Goal: Transaction & Acquisition: Purchase product/service

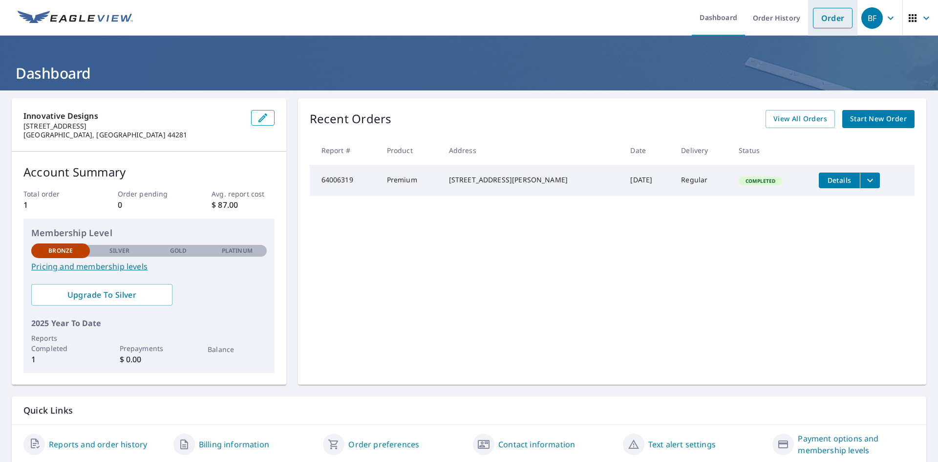
click at [813, 17] on link "Order" at bounding box center [833, 18] width 40 height 21
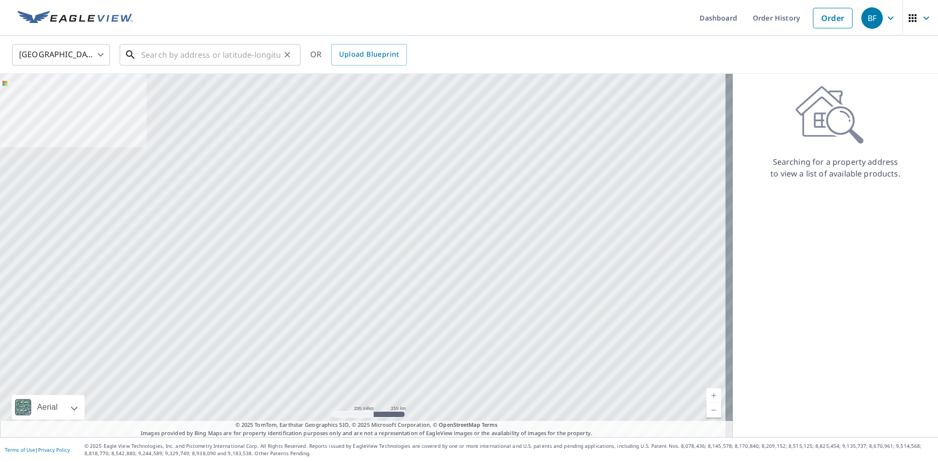
click at [212, 51] on input "text" at bounding box center [210, 54] width 139 height 27
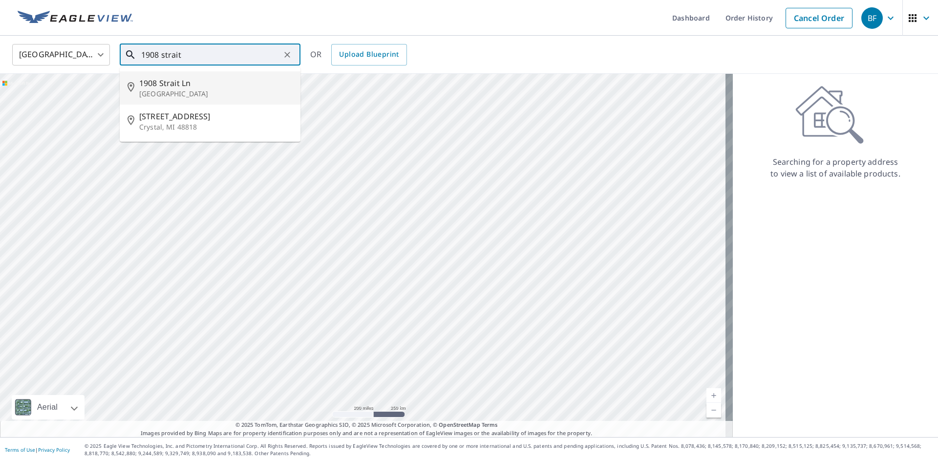
click at [169, 92] on p "[GEOGRAPHIC_DATA]" at bounding box center [215, 94] width 153 height 10
type input "[STREET_ADDRESS]"
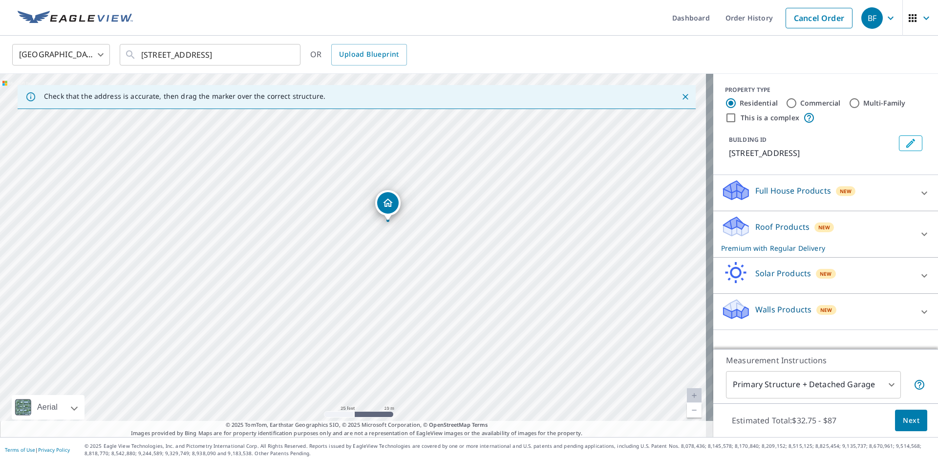
drag, startPoint x: 375, startPoint y: 306, endPoint x: 410, endPoint y: 273, distance: 48.1
click at [410, 273] on div "[STREET_ADDRESS]" at bounding box center [357, 255] width 714 height 363
drag, startPoint x: 140, startPoint y: 56, endPoint x: 264, endPoint y: 61, distance: 124.2
click at [263, 63] on div "[STREET_ADDRESS] ​" at bounding box center [210, 55] width 181 height 22
click at [264, 55] on input "[STREET_ADDRESS]" at bounding box center [210, 54] width 139 height 27
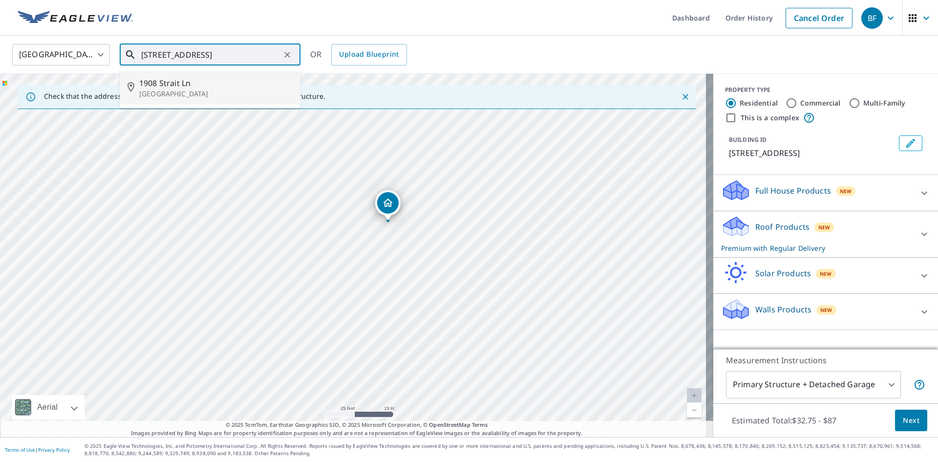
click at [145, 54] on input "[STREET_ADDRESS]" at bounding box center [210, 54] width 139 height 27
drag, startPoint x: 142, startPoint y: 54, endPoint x: 325, endPoint y: 51, distance: 183.3
click at [325, 51] on div "United States [GEOGRAPHIC_DATA] ​ [STREET_ADDRESS] ​ [STREET_ADDRESS] OR Upload…" at bounding box center [466, 54] width 922 height 23
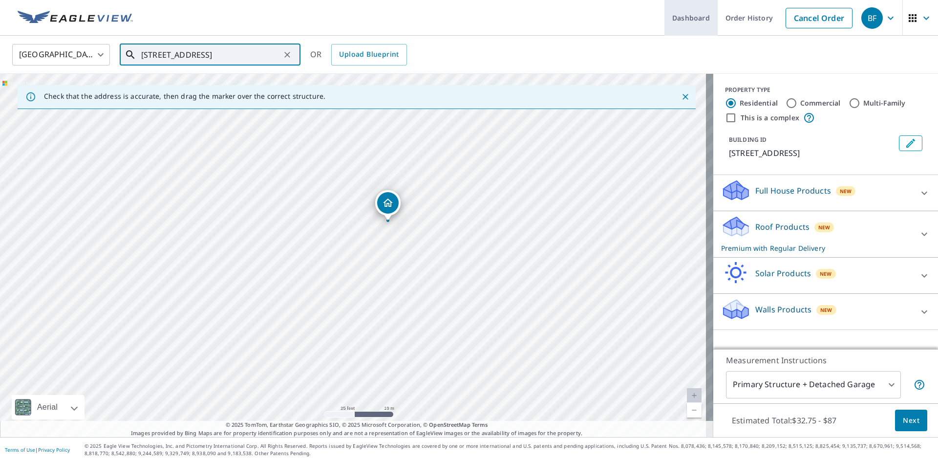
scroll to position [0, 0]
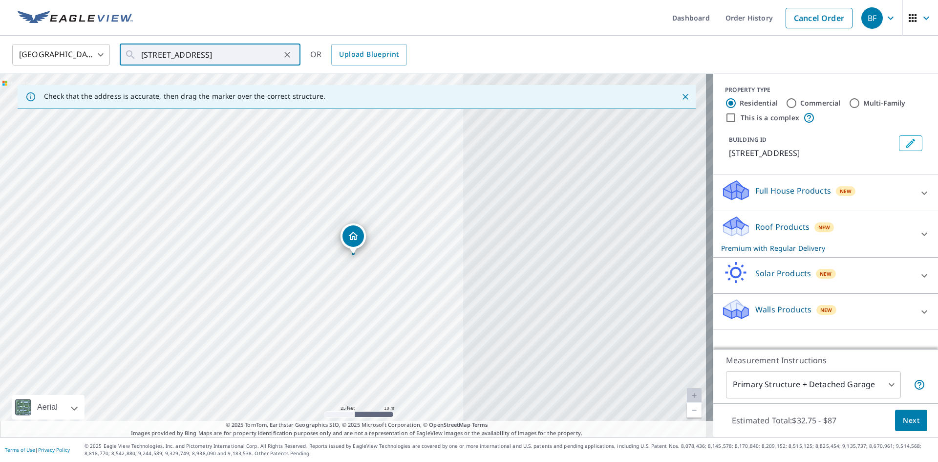
click at [804, 404] on div "Estimated Total: $32.75 - $87 Next" at bounding box center [826, 420] width 225 height 34
click at [800, 397] on body "BF BF Dashboard Order History Cancel Order BF [GEOGRAPHIC_DATA] [GEOGRAPHIC_DAT…" at bounding box center [469, 231] width 938 height 462
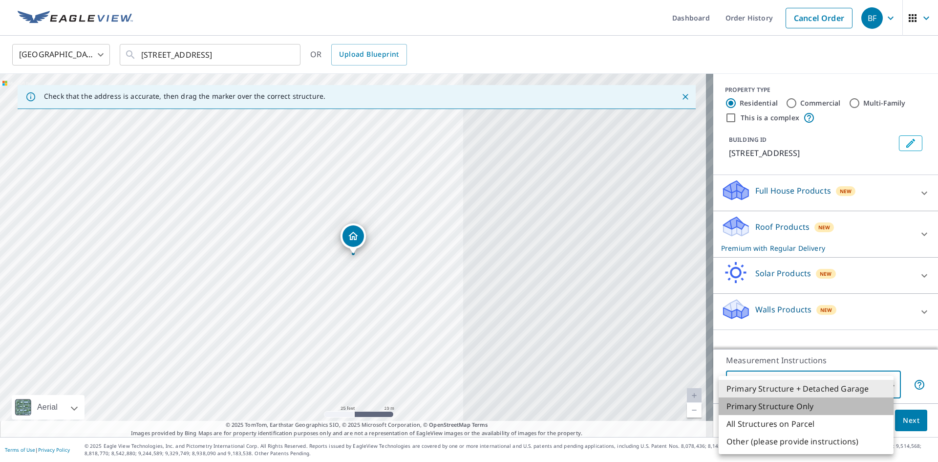
click at [797, 410] on li "Primary Structure Only" at bounding box center [806, 406] width 175 height 18
type input "2"
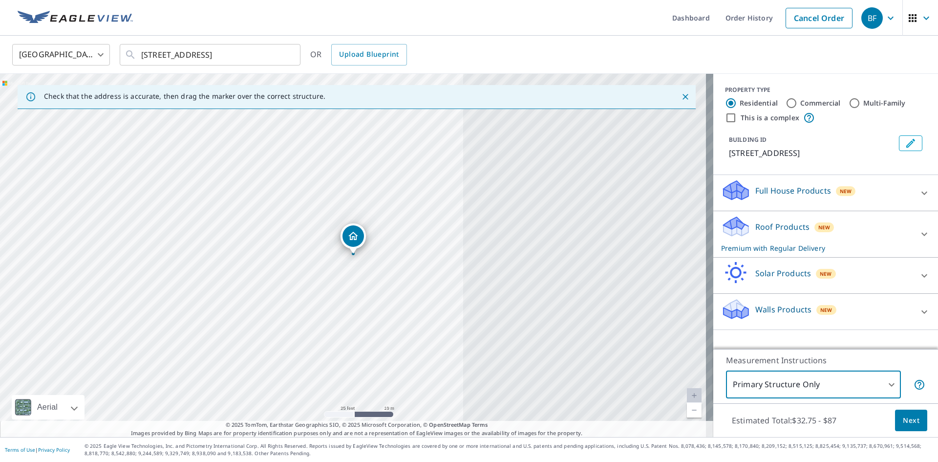
click at [787, 229] on p "Roof Products" at bounding box center [783, 227] width 54 height 12
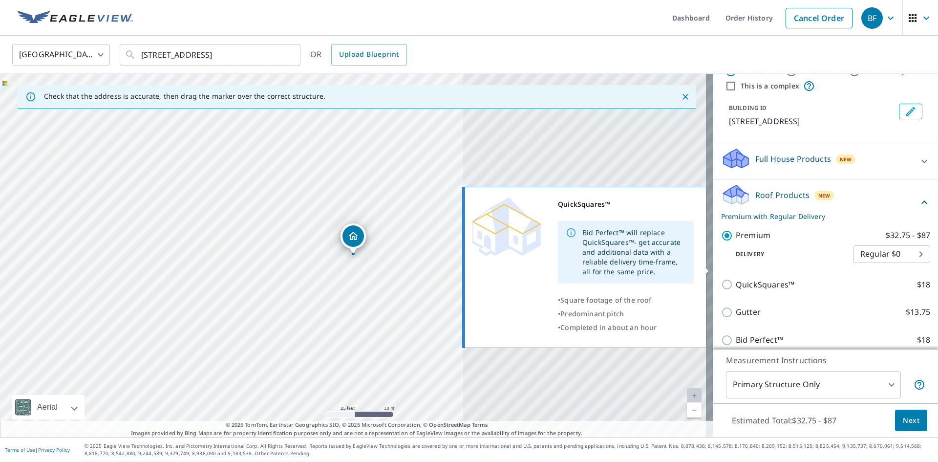
scroll to position [49, 0]
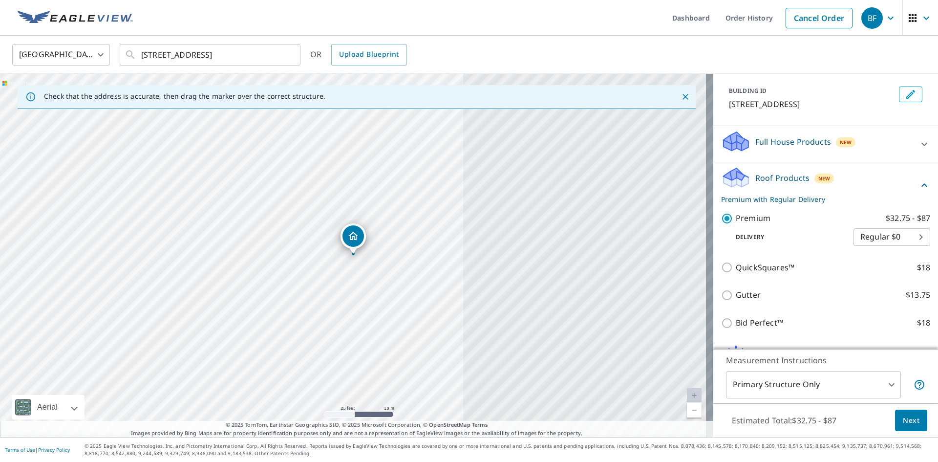
click at [900, 238] on body "BF BF Dashboard Order History Cancel Order BF [GEOGRAPHIC_DATA] [GEOGRAPHIC_DAT…" at bounding box center [469, 231] width 938 height 462
click at [886, 236] on li "Regular $0" at bounding box center [877, 237] width 77 height 18
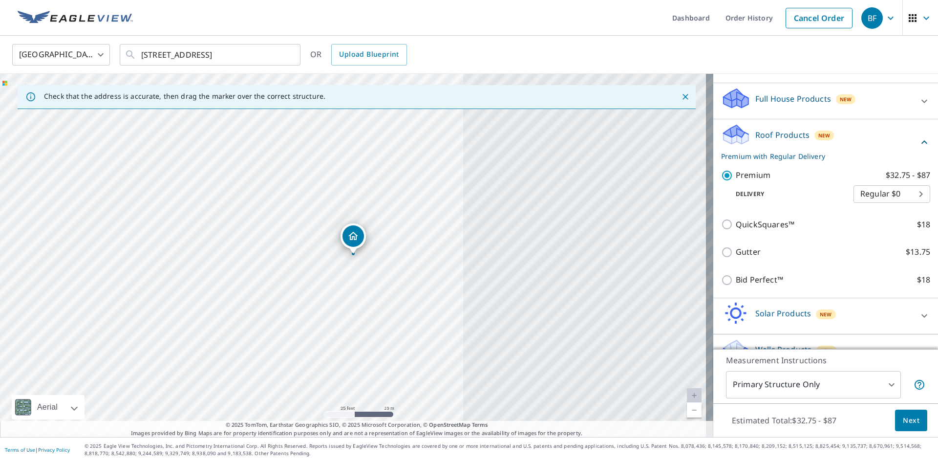
scroll to position [98, 0]
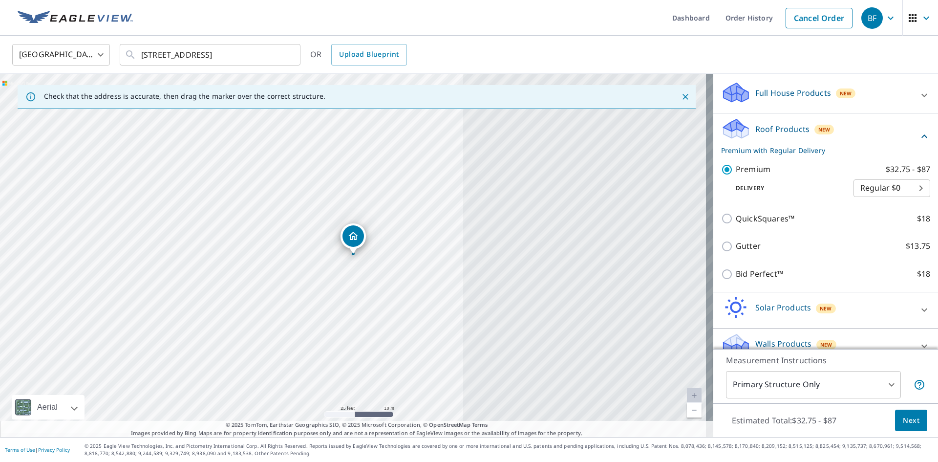
click at [902, 431] on button "Next" at bounding box center [911, 421] width 32 height 22
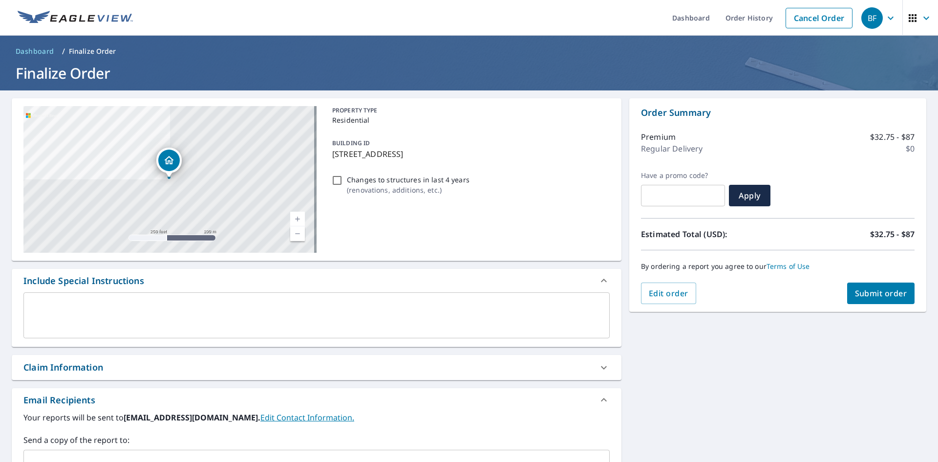
click at [848, 298] on button "Submit order" at bounding box center [882, 294] width 68 height 22
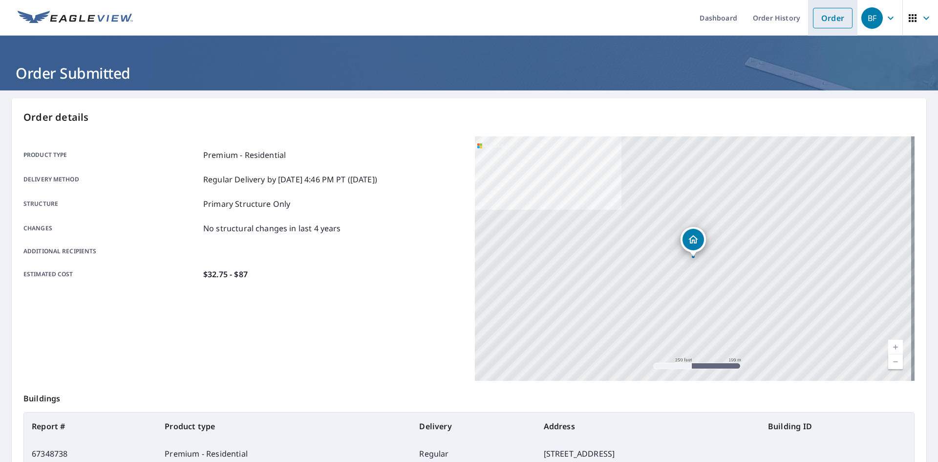
click at [820, 16] on link "Order" at bounding box center [833, 18] width 40 height 21
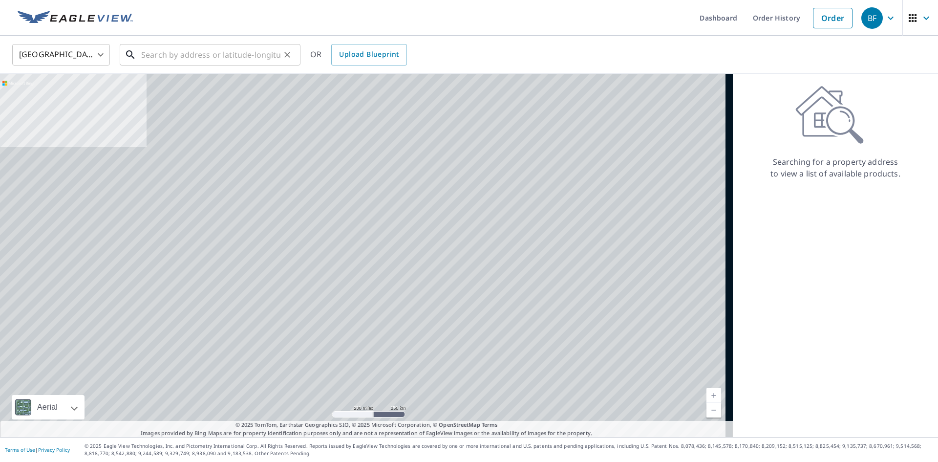
click at [223, 65] on input "text" at bounding box center [210, 54] width 139 height 27
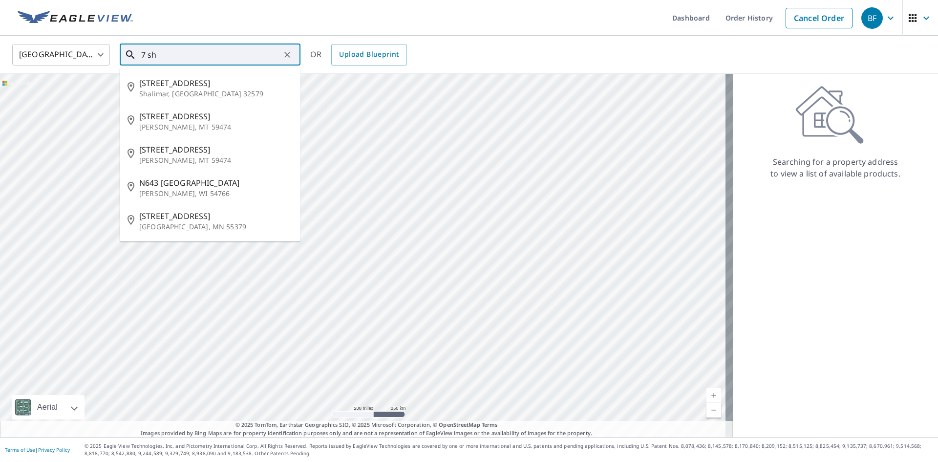
type input "7 sh"
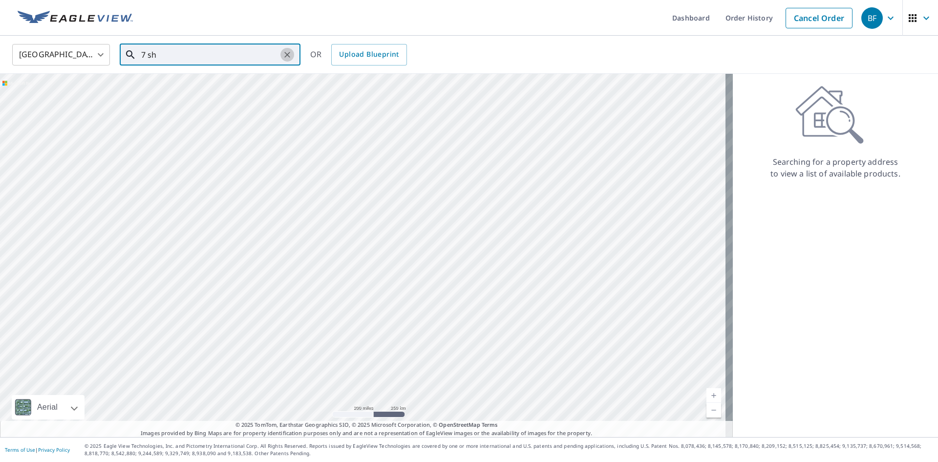
drag, startPoint x: 289, startPoint y: 57, endPoint x: 281, endPoint y: 55, distance: 8.5
click at [288, 57] on icon "Clear" at bounding box center [288, 55] width 10 height 10
paste input "[STREET_ADDRESS]"
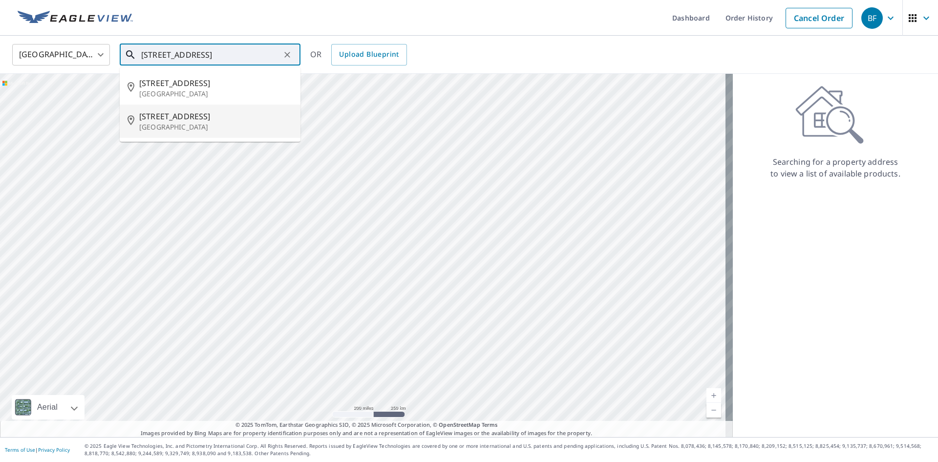
click at [213, 123] on p "[GEOGRAPHIC_DATA]" at bounding box center [215, 127] width 153 height 10
type input "[STREET_ADDRESS]"
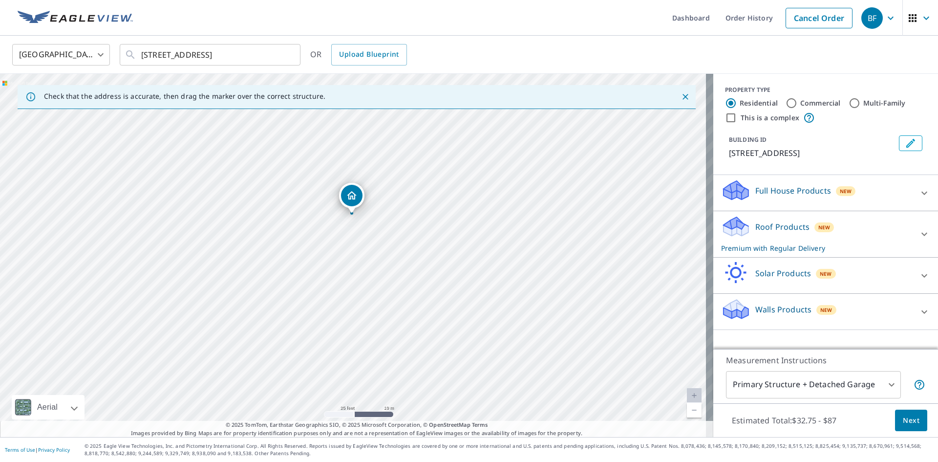
drag, startPoint x: 364, startPoint y: 261, endPoint x: 365, endPoint y: 225, distance: 36.2
click at [365, 225] on div "[STREET_ADDRESS]" at bounding box center [357, 255] width 714 height 363
click at [816, 382] on body "BF BF Dashboard Order History Cancel Order BF [GEOGRAPHIC_DATA] [GEOGRAPHIC_DAT…" at bounding box center [469, 231] width 938 height 462
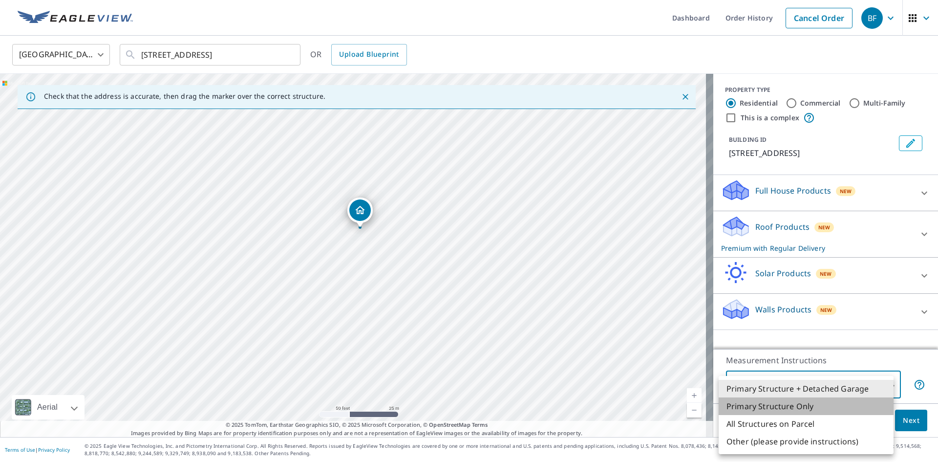
click at [795, 410] on li "Primary Structure Only" at bounding box center [806, 406] width 175 height 18
type input "2"
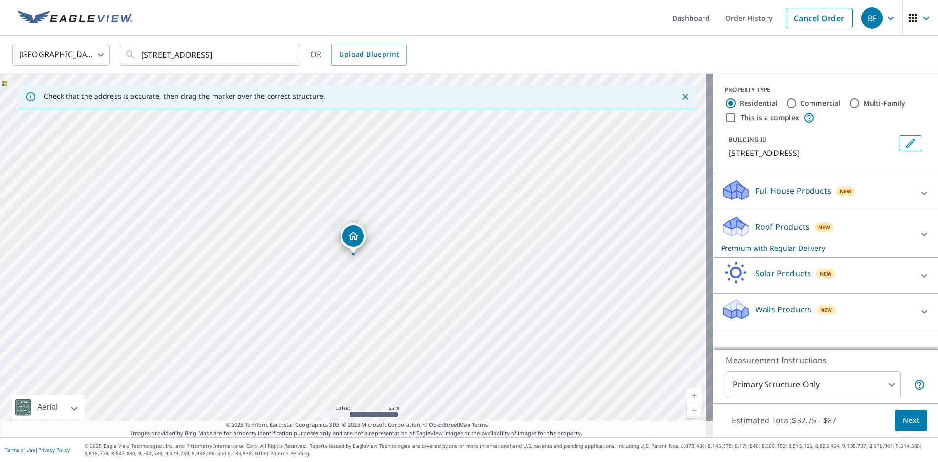
click at [793, 195] on p "Full House Products" at bounding box center [794, 191] width 76 height 12
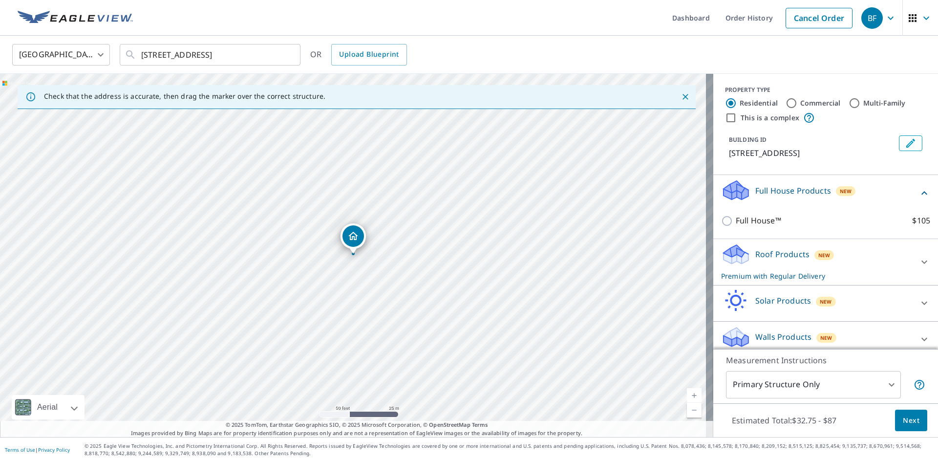
click at [793, 195] on p "Full House Products" at bounding box center [794, 191] width 76 height 12
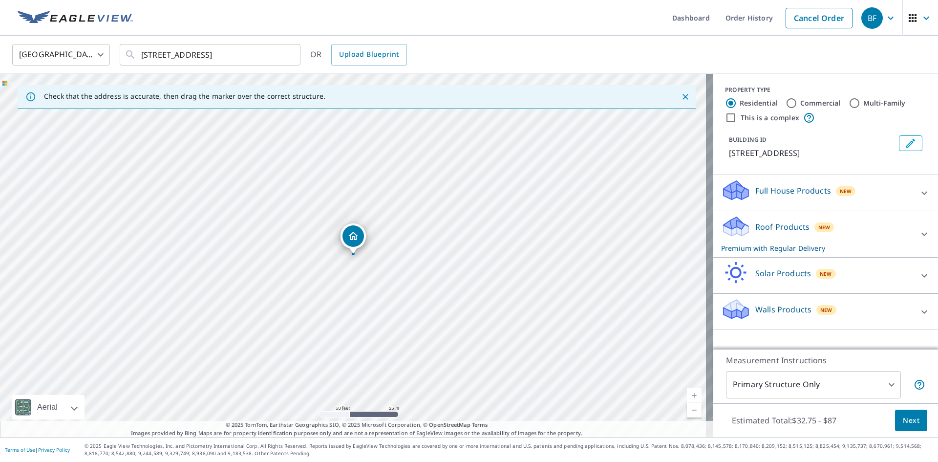
click at [792, 230] on p "Roof Products" at bounding box center [783, 227] width 54 height 12
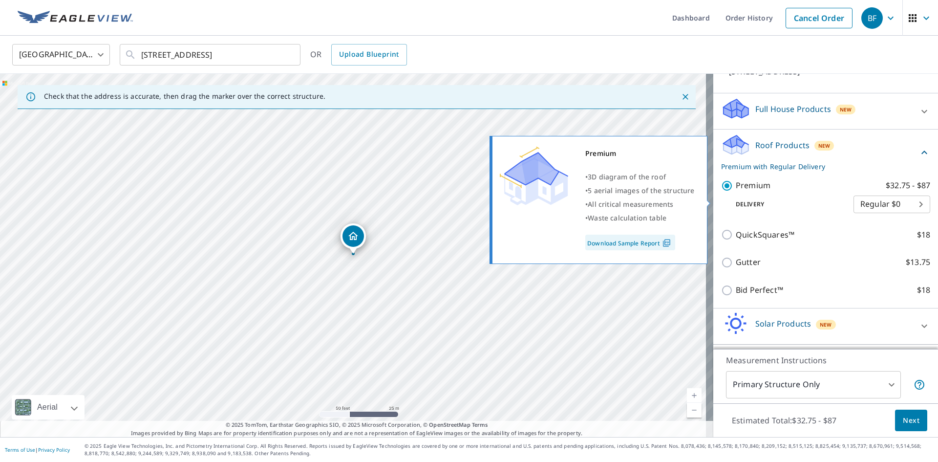
scroll to position [65, 0]
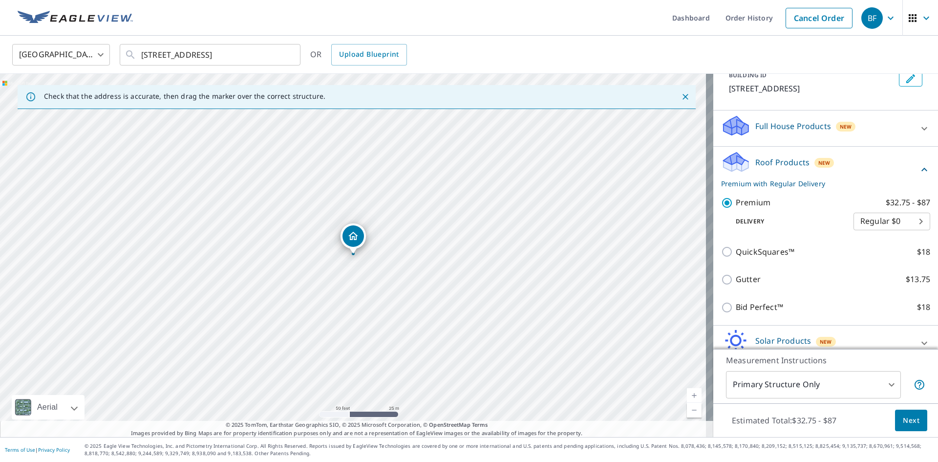
click at [783, 161] on p "Roof Products" at bounding box center [783, 162] width 54 height 12
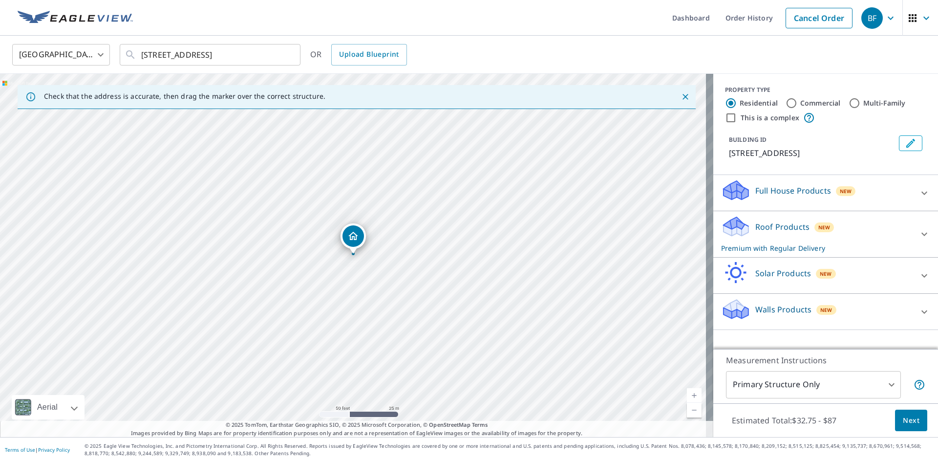
scroll to position [0, 0]
click at [903, 423] on span "Next" at bounding box center [911, 420] width 17 height 12
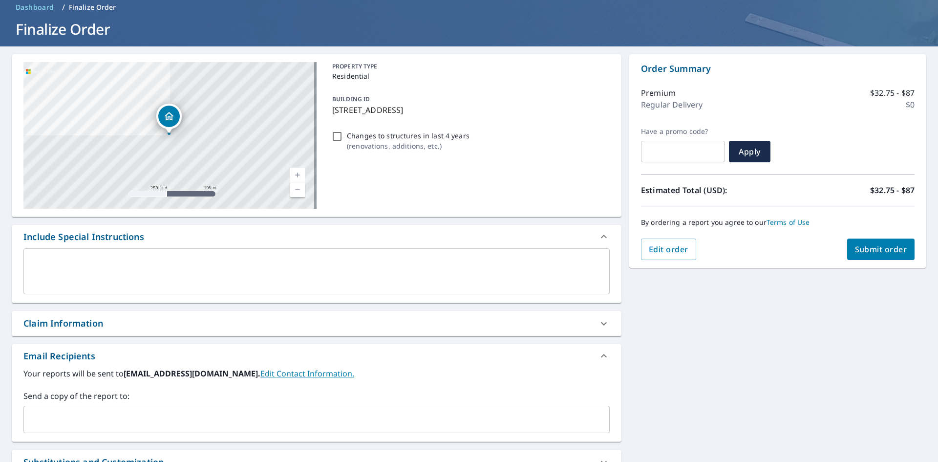
scroll to position [153, 0]
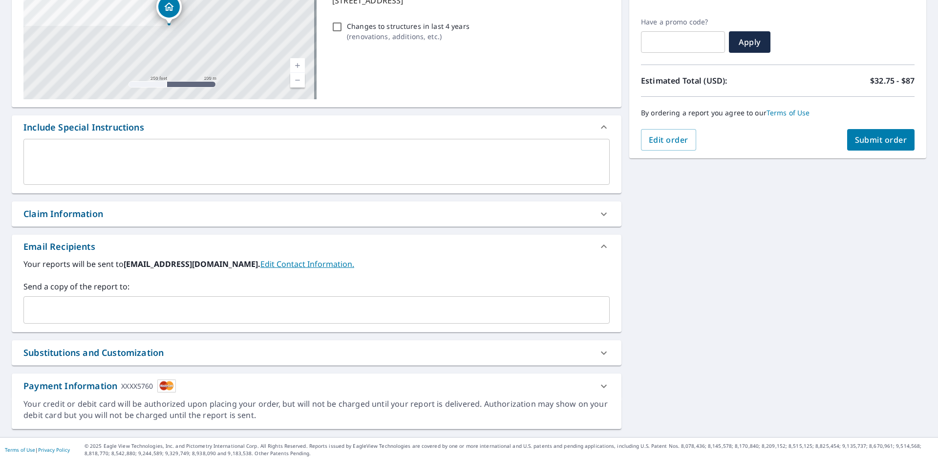
click at [860, 139] on span "Submit order" at bounding box center [881, 139] width 52 height 11
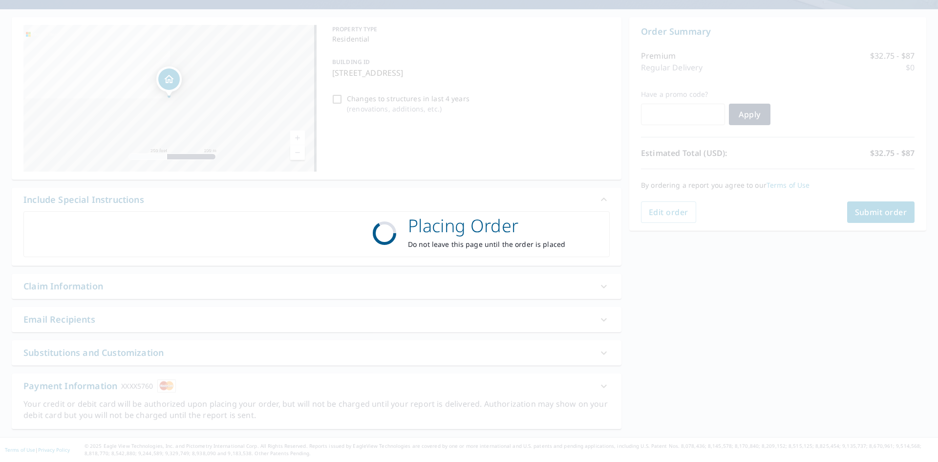
scroll to position [81, 0]
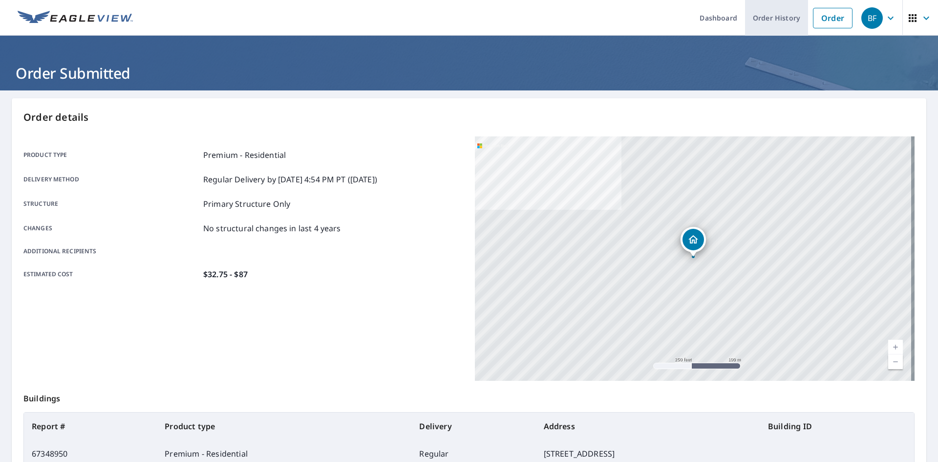
click at [751, 18] on link "Order History" at bounding box center [776, 18] width 63 height 36
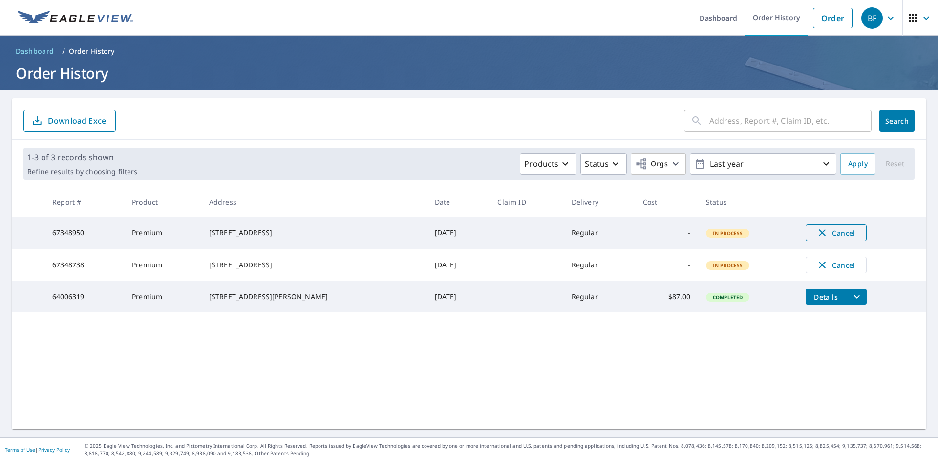
click at [819, 232] on icon "button" at bounding box center [822, 232] width 7 height 7
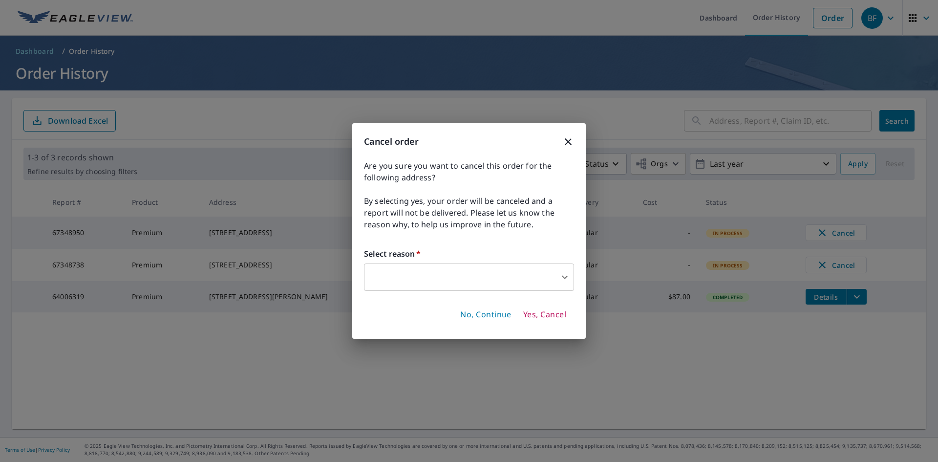
click at [478, 272] on body "BF BF Dashboard Order History Order BF Dashboard / Order History Order History …" at bounding box center [469, 231] width 938 height 462
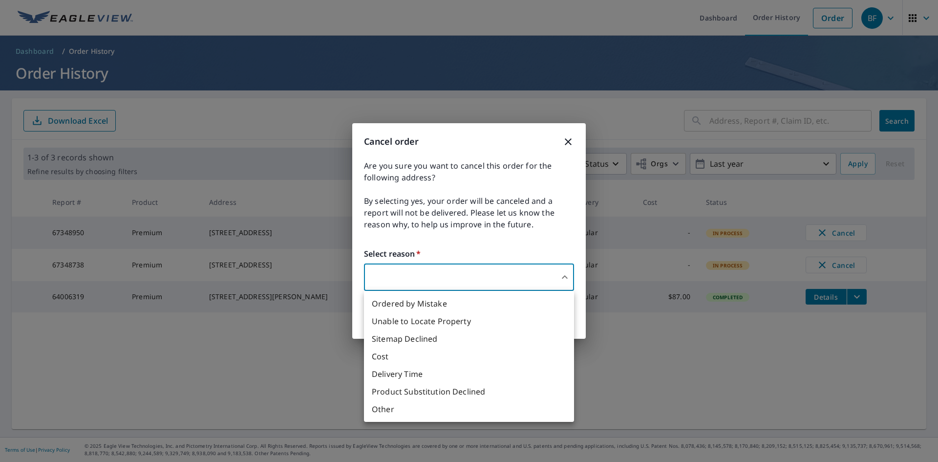
click at [392, 410] on li "Other" at bounding box center [469, 409] width 210 height 18
type input "36"
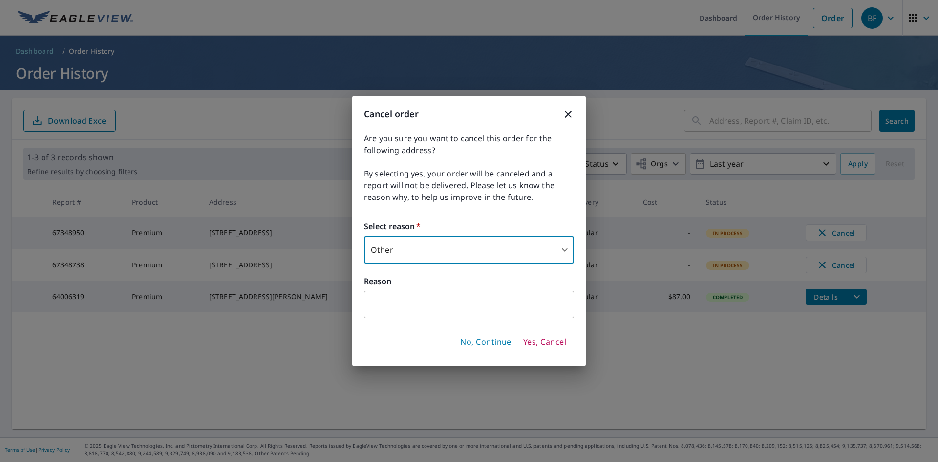
click at [394, 305] on input "text" at bounding box center [469, 304] width 210 height 27
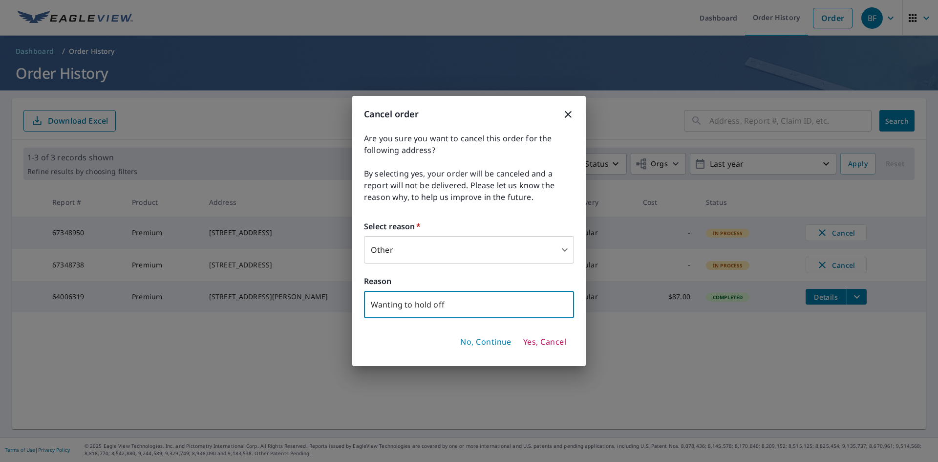
type input "Wanting to hold off"
click at [534, 339] on span "Yes, Cancel" at bounding box center [544, 342] width 43 height 11
